Goal: Information Seeking & Learning: Learn about a topic

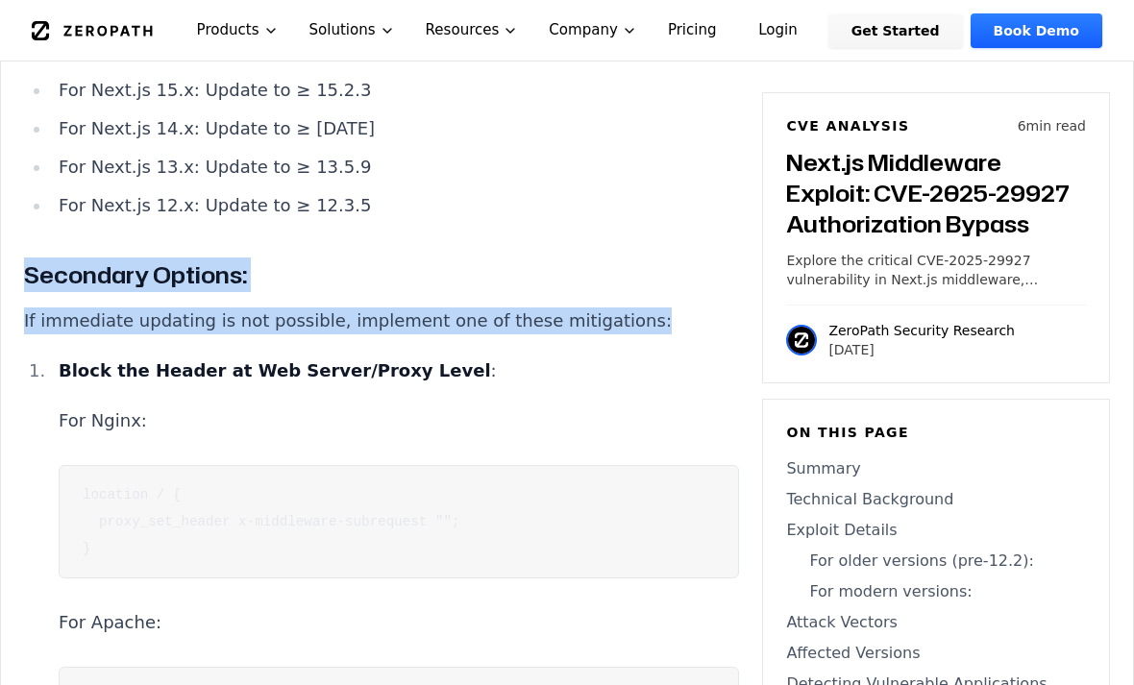
scroll to position [4763, 0]
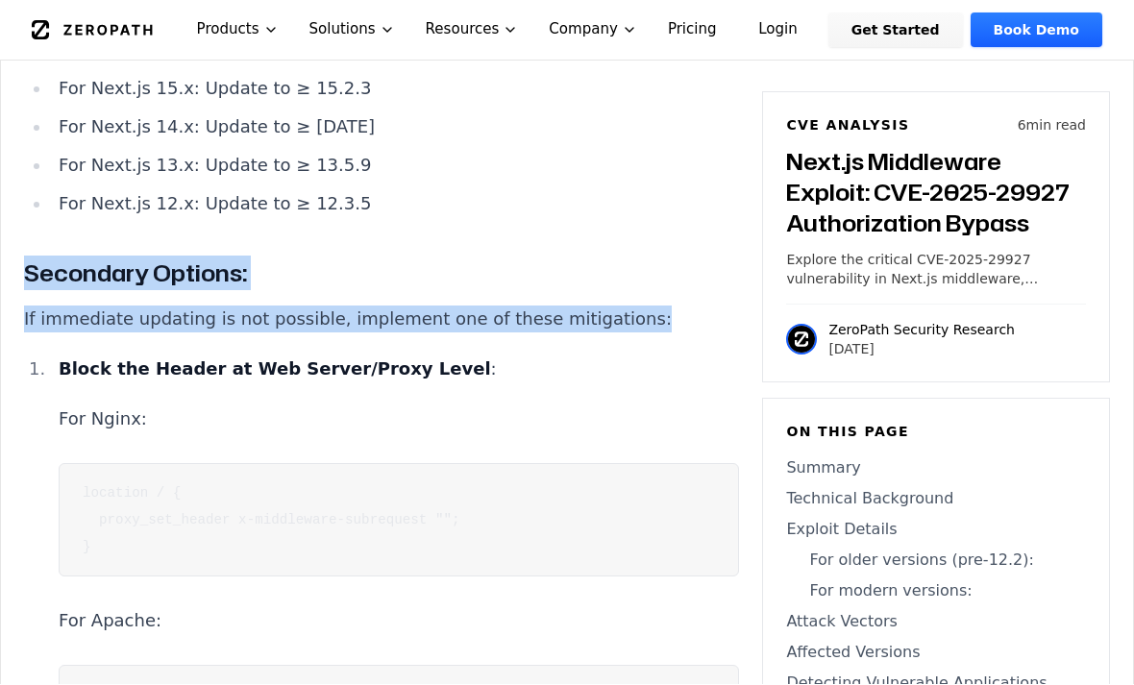
click at [60, 356] on li "Block the Header at Web Server/Proxy Level : For Nginx: location / { proxy_set_…" at bounding box center [395, 540] width 688 height 369
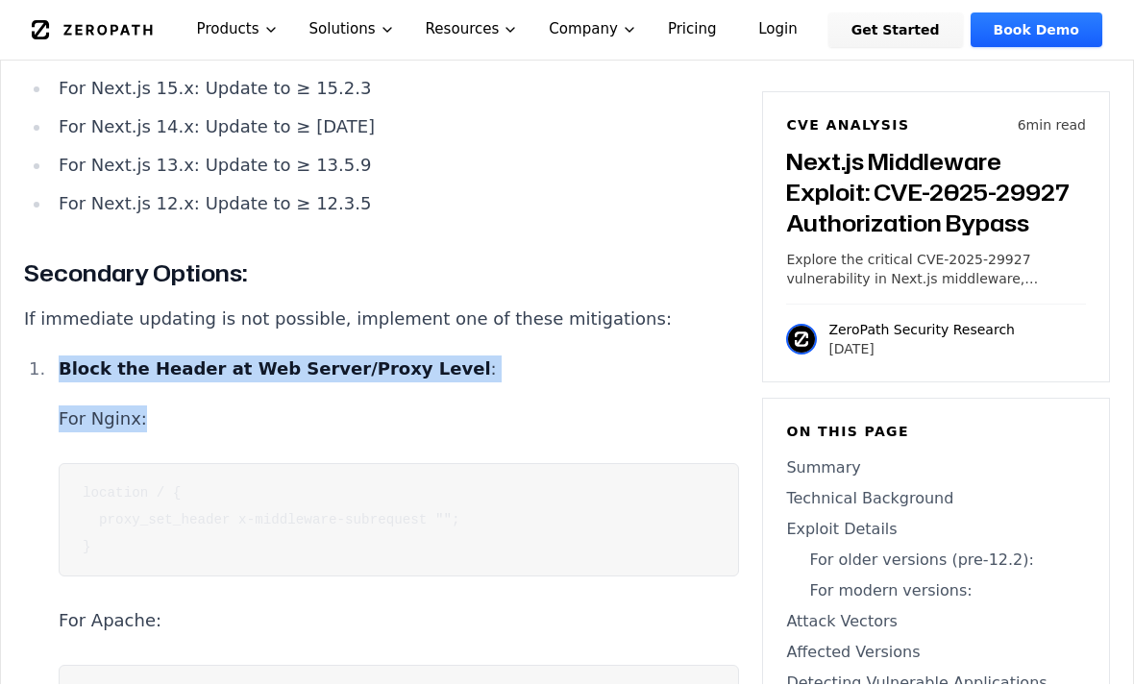
click at [78, 307] on p "If immediate updating is not possible, implement one of these mitigations:" at bounding box center [381, 320] width 715 height 27
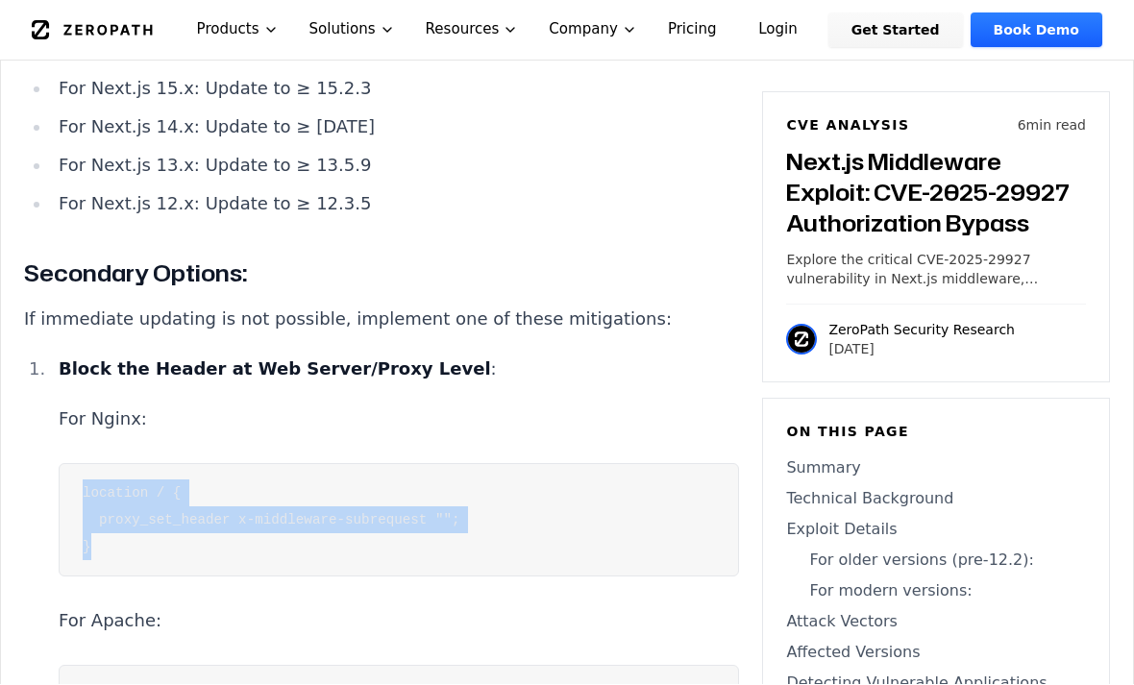
click at [54, 356] on li "Block the Header at Web Server/Proxy Level : For Nginx: location / { proxy_set_…" at bounding box center [395, 540] width 688 height 369
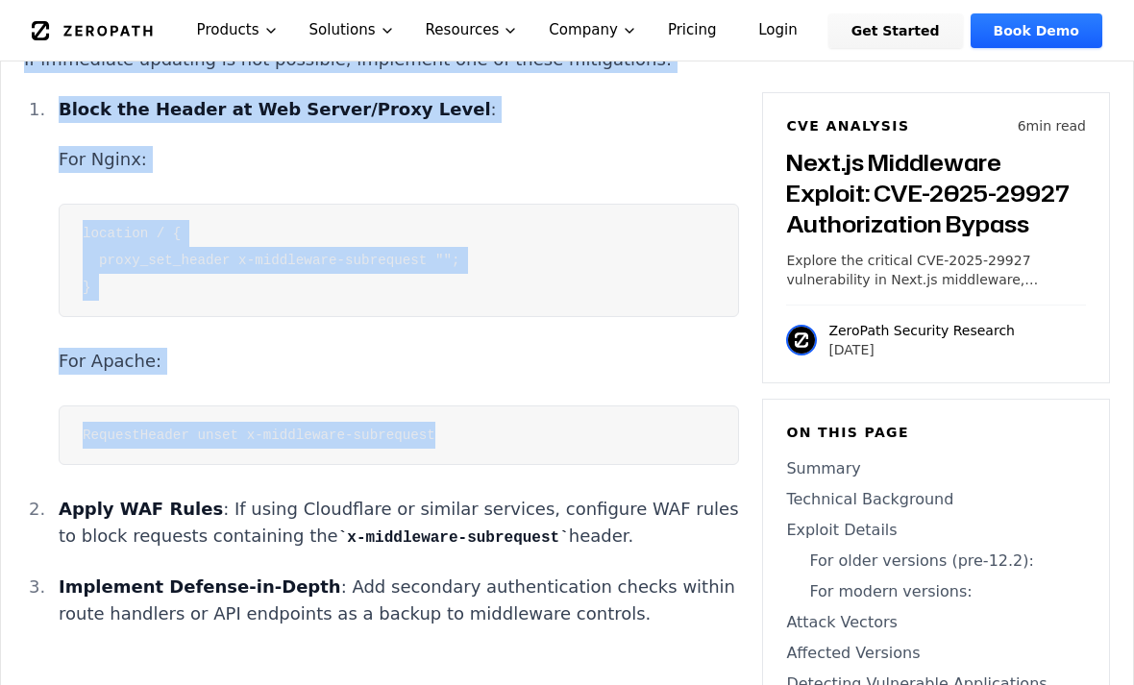
scroll to position [5026, 0]
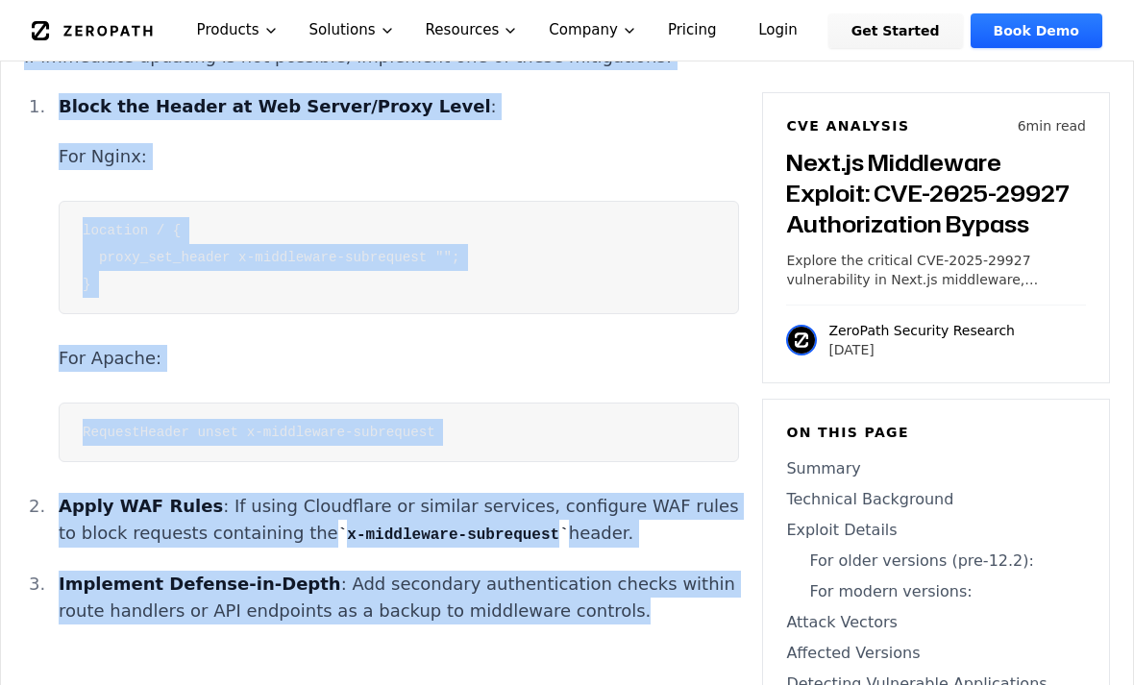
copy div "Secondary Options: If immediate updating is not possible, implement one of thes…"
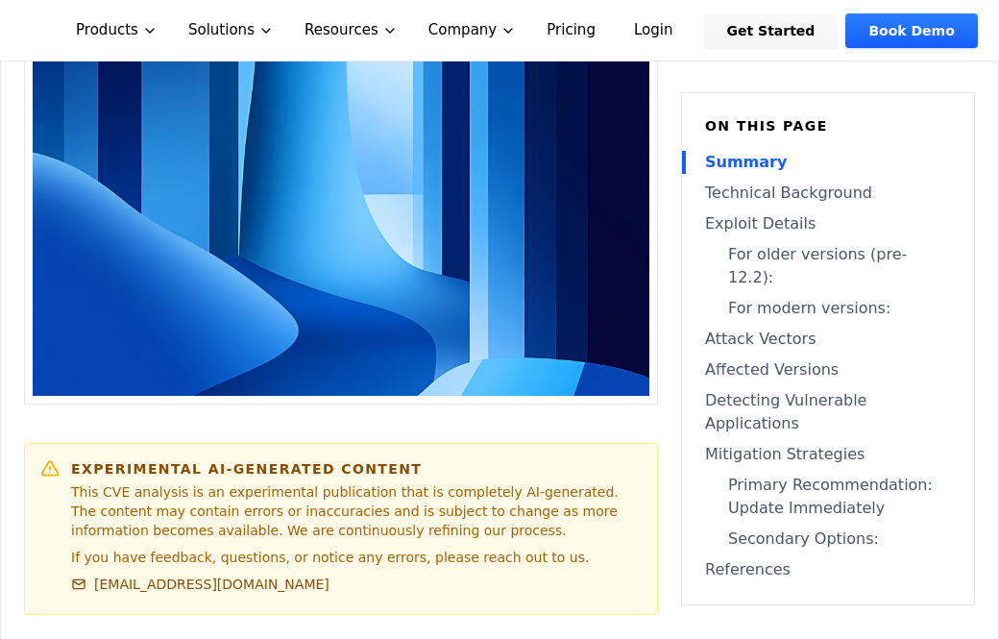
scroll to position [615, 0]
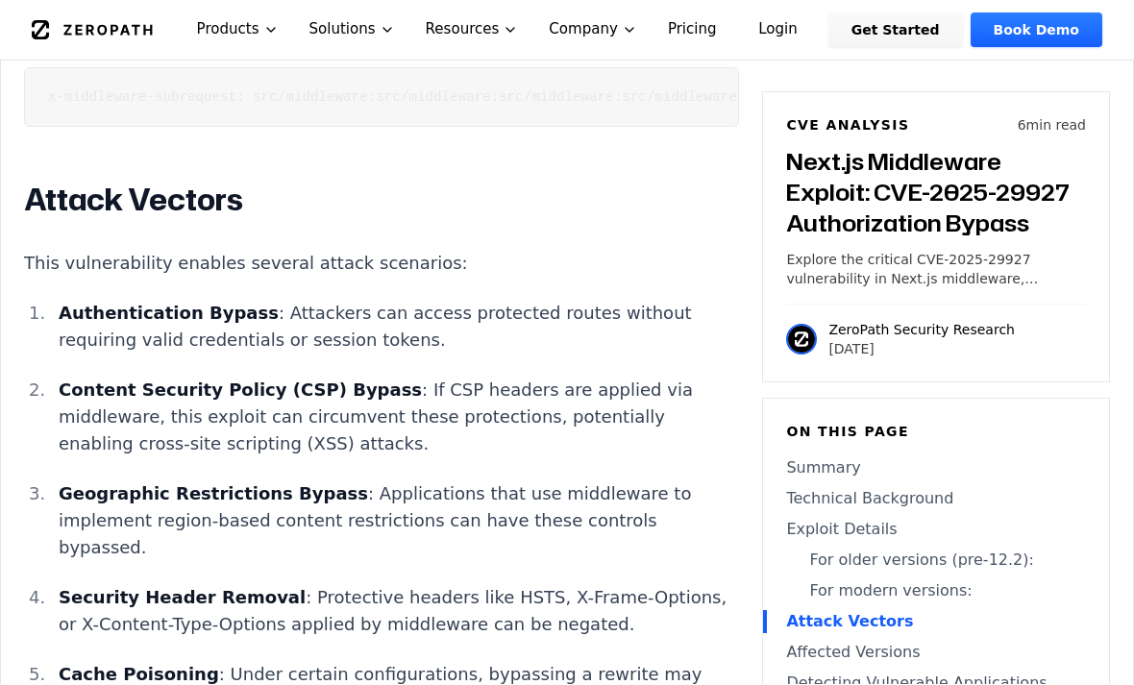
scroll to position [2996, 0]
click at [25, 181] on h2 "Attack Vectors" at bounding box center [381, 200] width 715 height 38
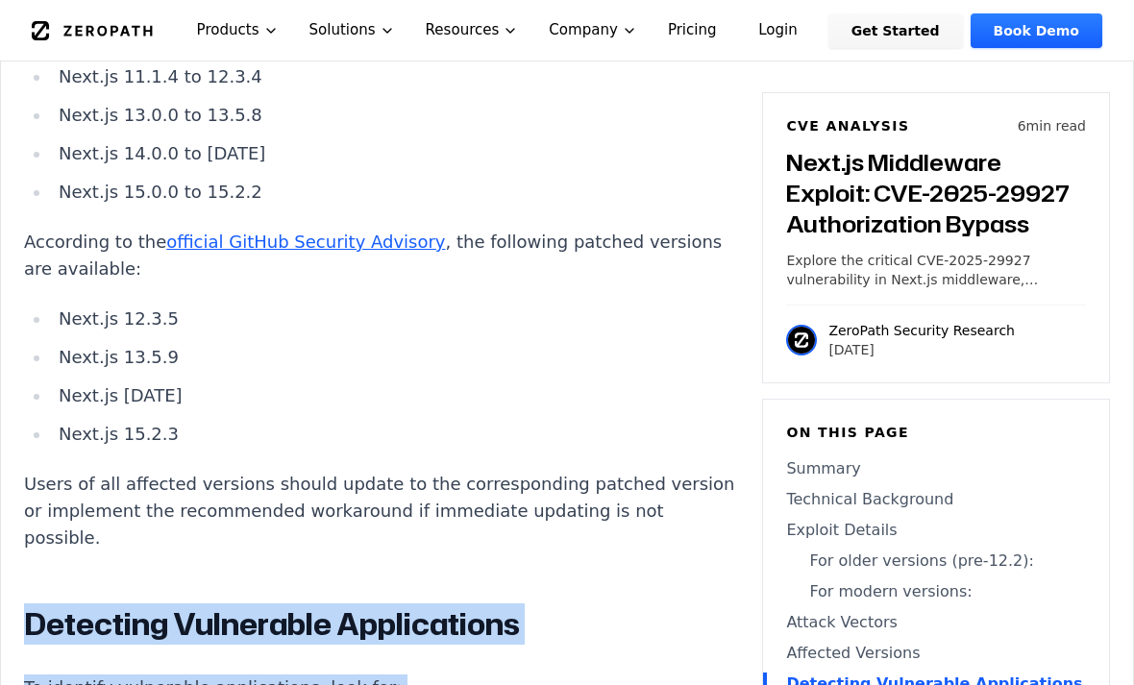
scroll to position [3737, 0]
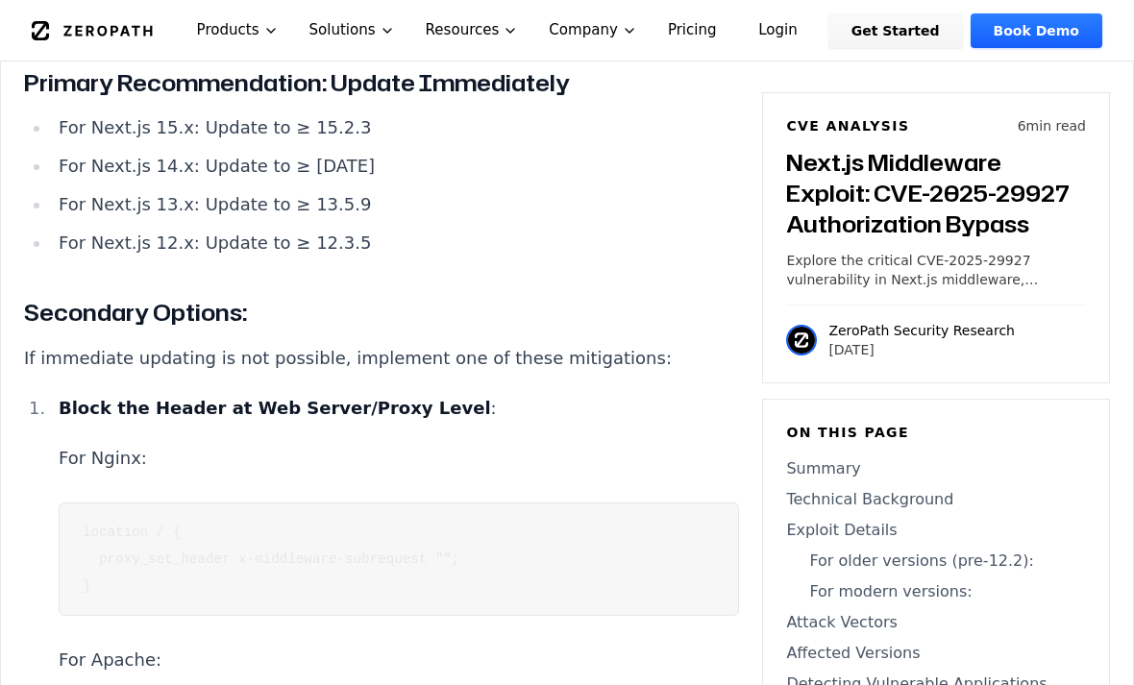
scroll to position [4723, 0]
